Goal: Transaction & Acquisition: Download file/media

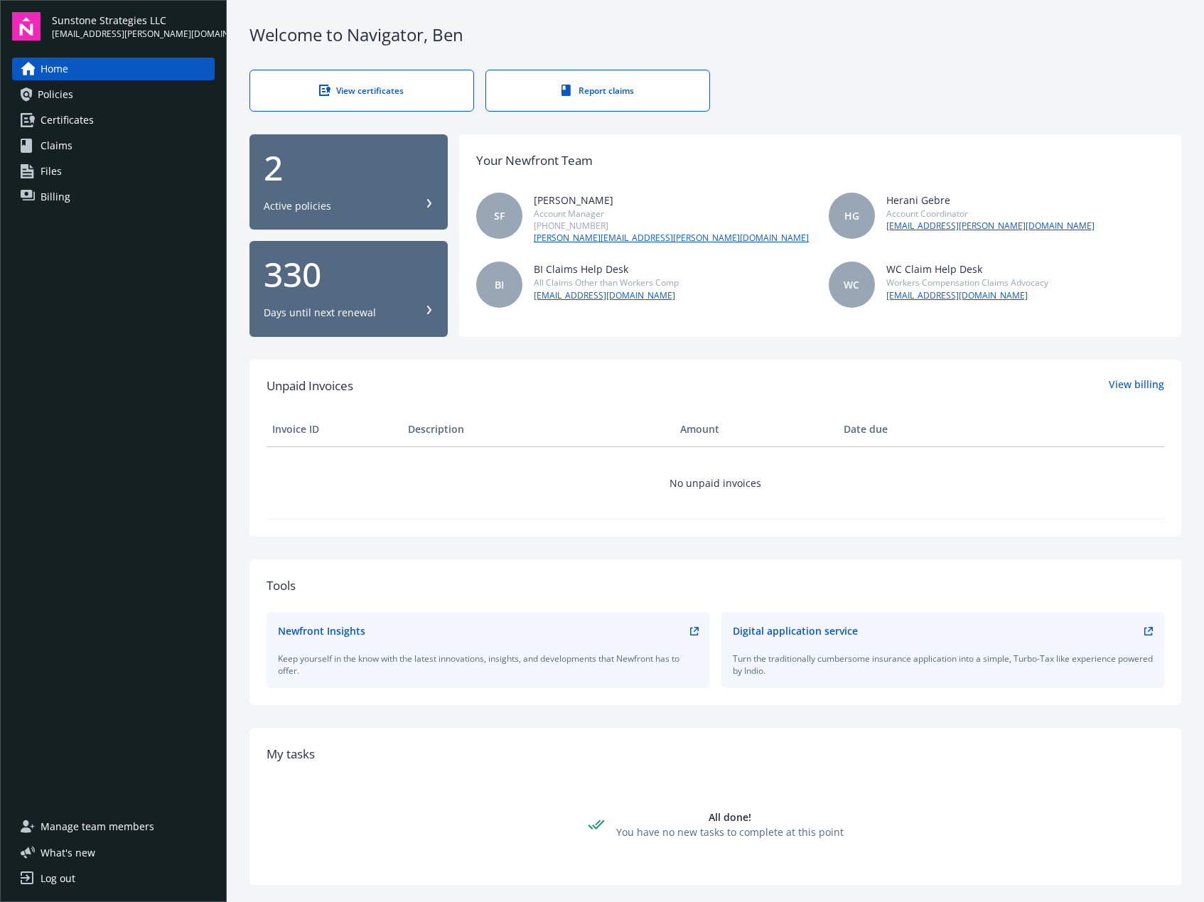
click at [363, 95] on div "View certificates" at bounding box center [362, 91] width 166 height 12
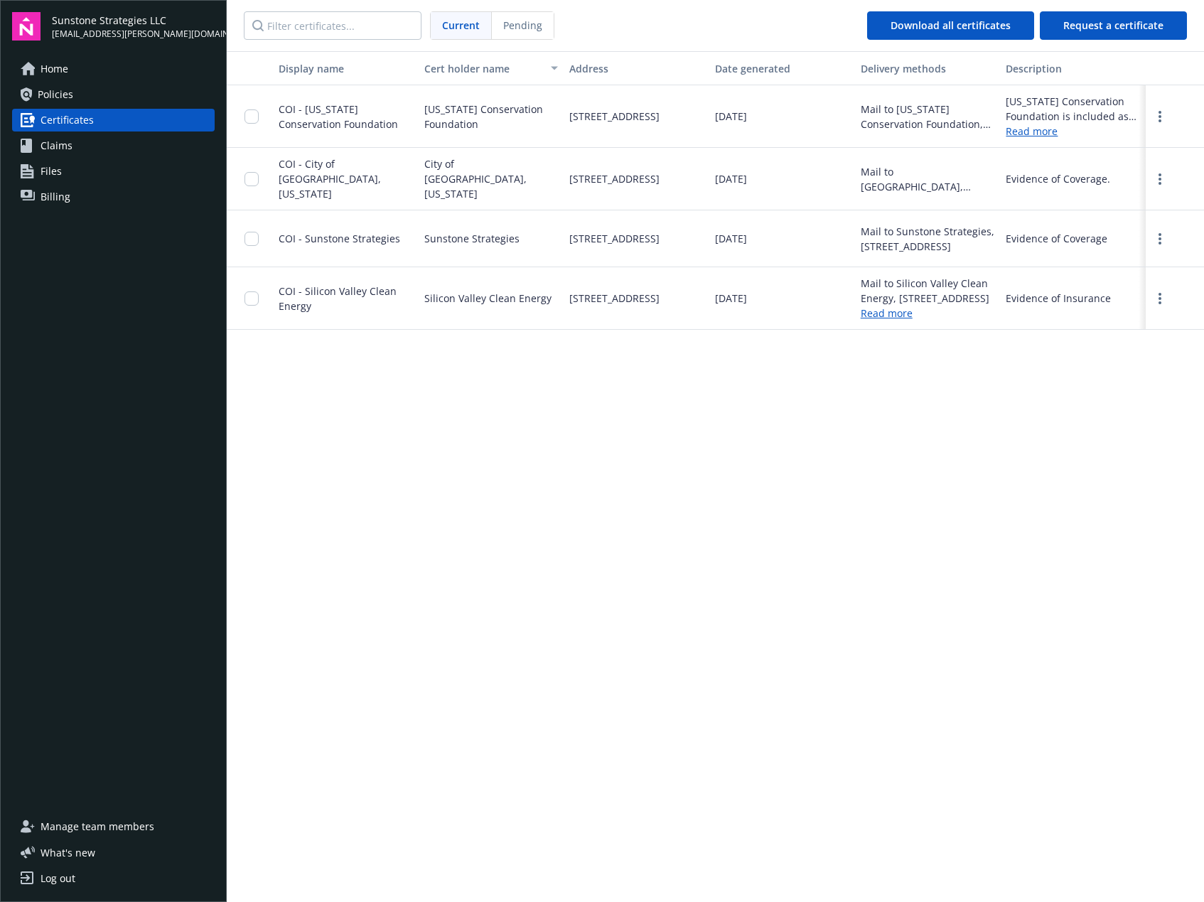
click at [104, 99] on link "Policies" at bounding box center [113, 94] width 203 height 23
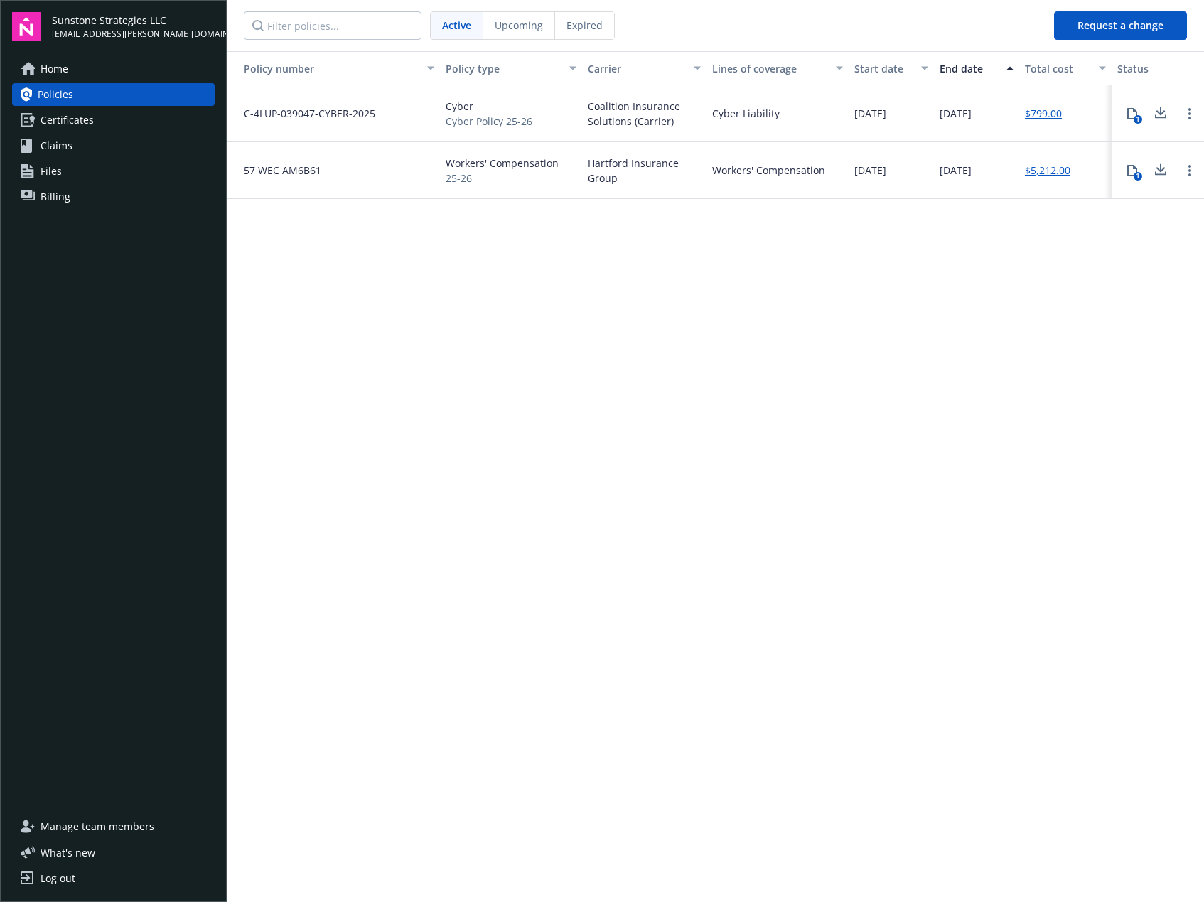
click at [1130, 173] on icon at bounding box center [1131, 170] width 11 height 11
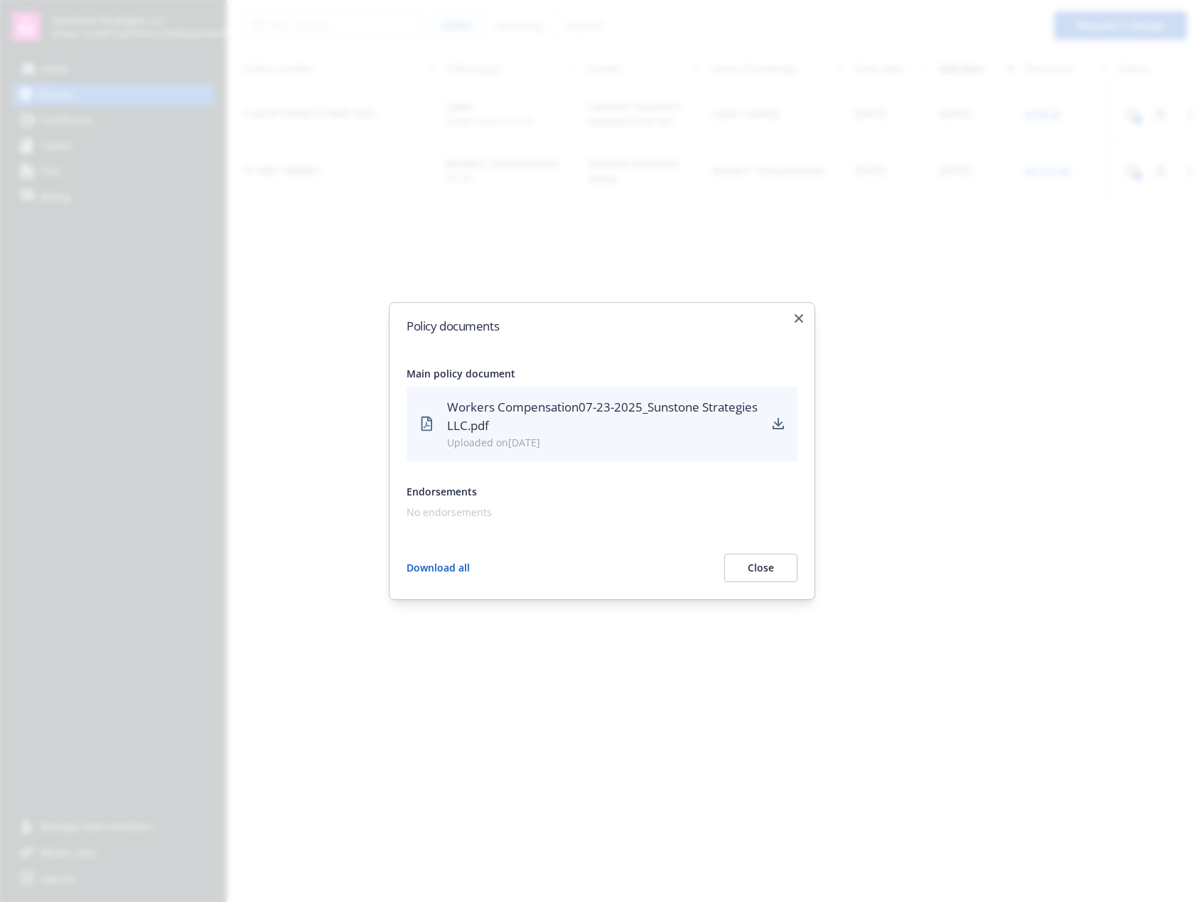
click at [639, 407] on div "Workers Compensation07-23-2025_Sunstone Strategies LLC.pdf" at bounding box center [603, 417] width 313 height 38
click at [779, 425] on icon "download" at bounding box center [778, 423] width 9 height 9
click at [785, 576] on button "Close" at bounding box center [760, 568] width 73 height 28
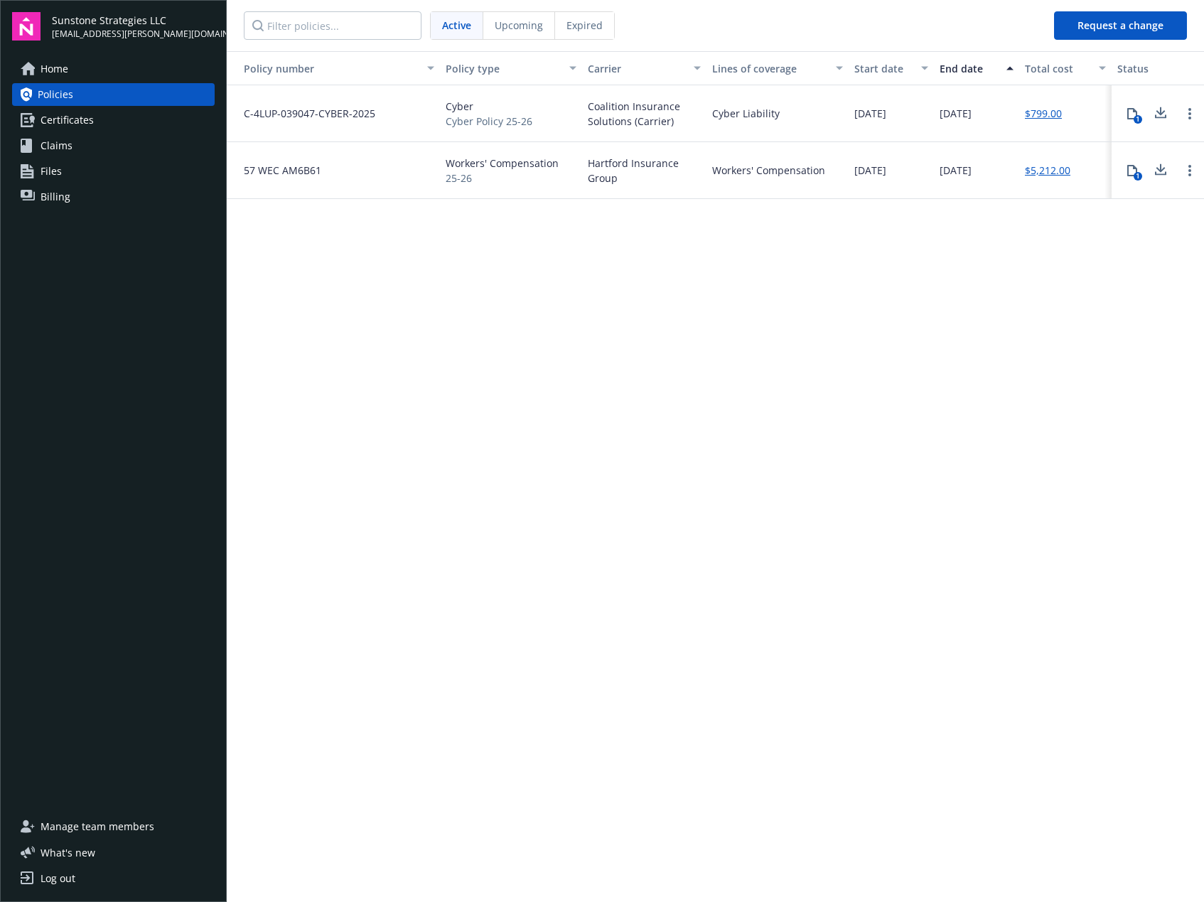
click at [932, 372] on div "Policy number Policy type Carrier Lines of coverage Start date End date Total c…" at bounding box center [715, 475] width 977 height 848
